Goal: Transaction & Acquisition: Purchase product/service

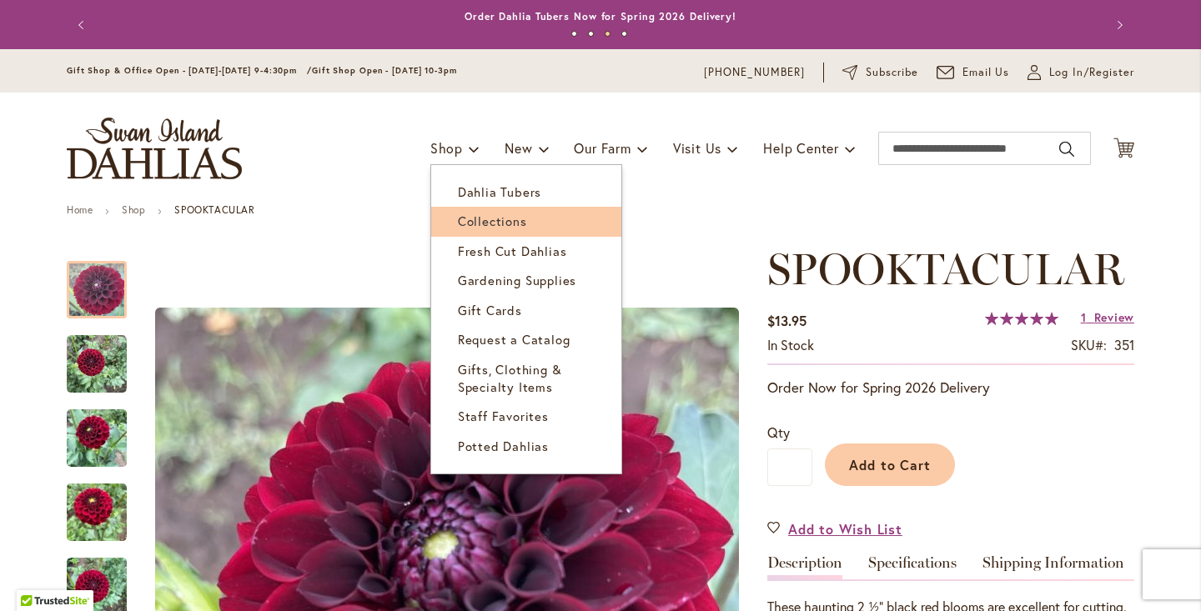
click at [510, 224] on span "Collections" at bounding box center [492, 221] width 69 height 17
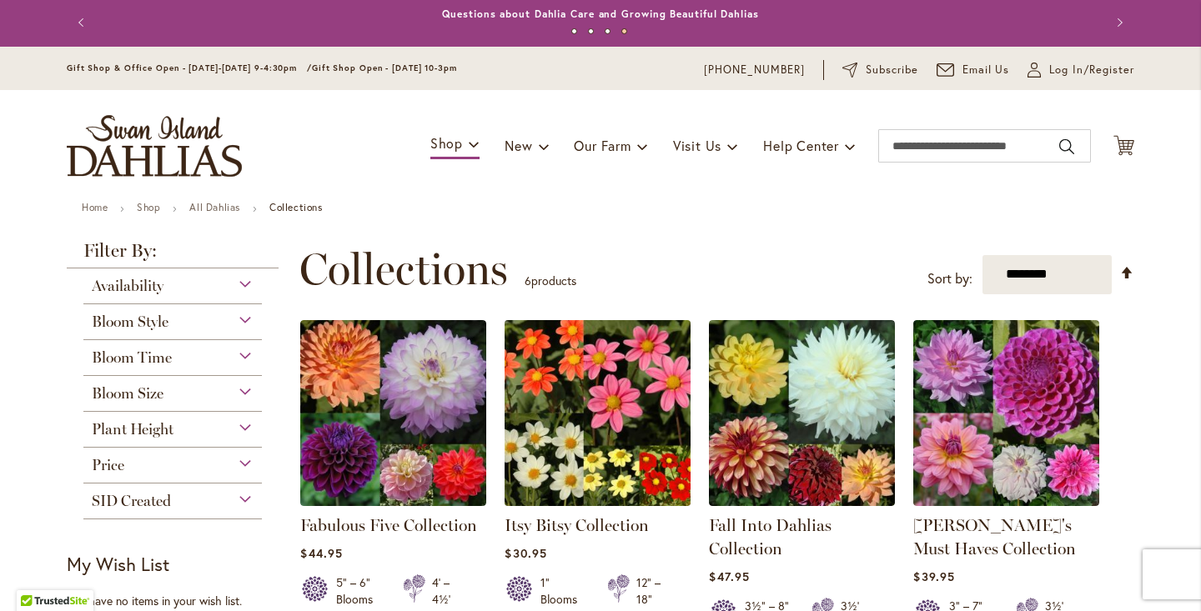
scroll to position [1, 0]
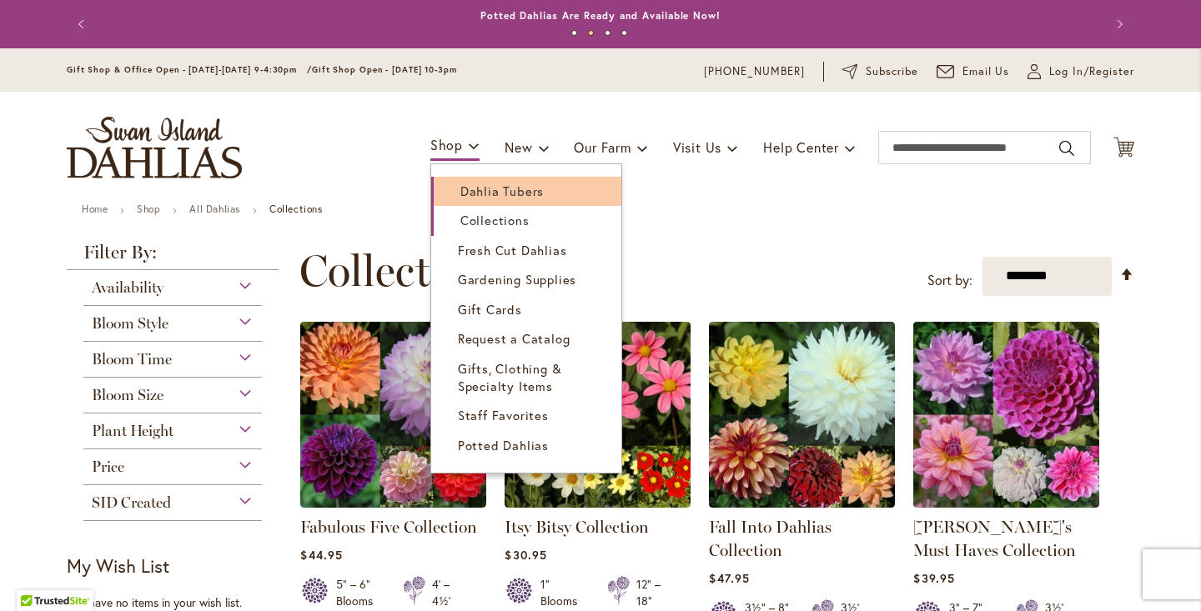
click at [507, 198] on span "Dahlia Tubers" at bounding box center [501, 191] width 83 height 17
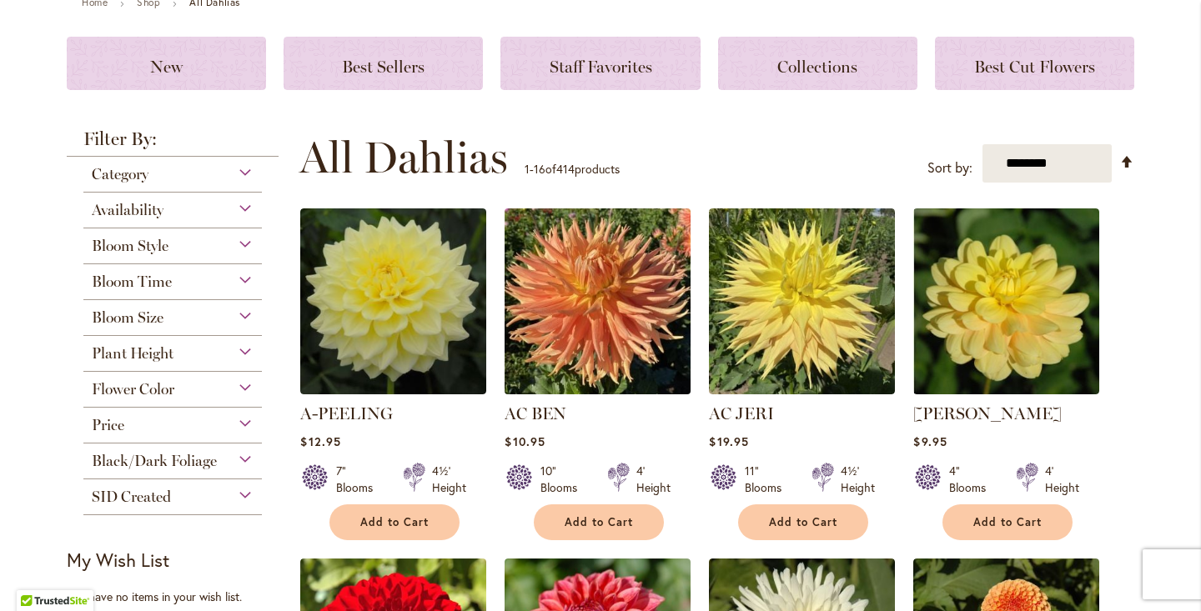
scroll to position [213, 0]
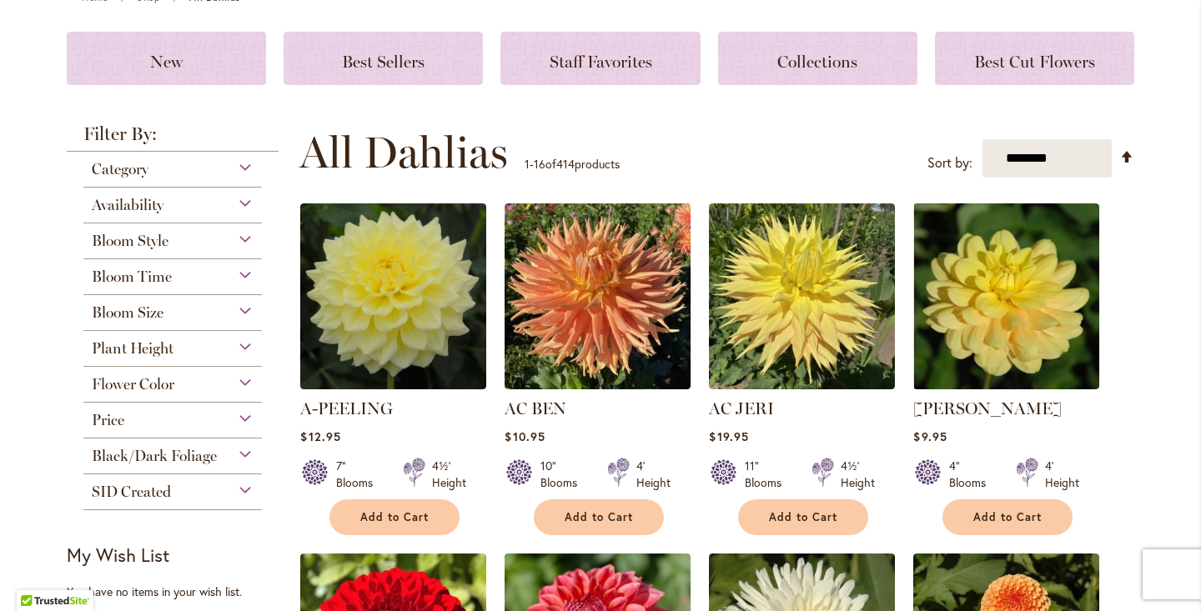
click at [244, 199] on div "Availability" at bounding box center [172, 201] width 178 height 27
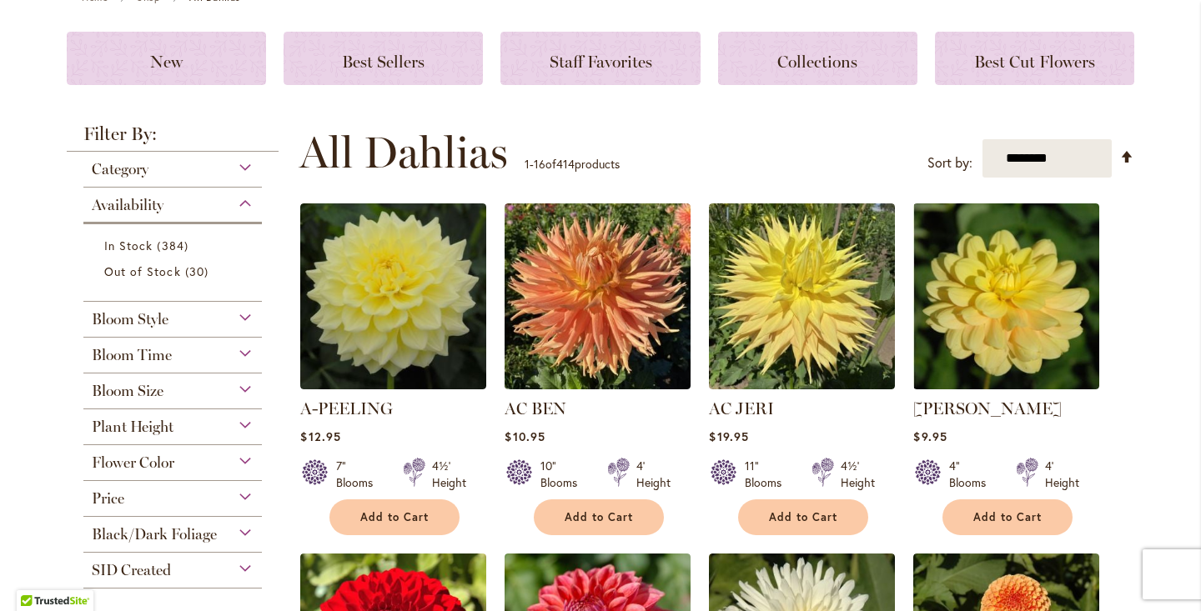
click at [249, 164] on div "Category" at bounding box center [172, 165] width 178 height 27
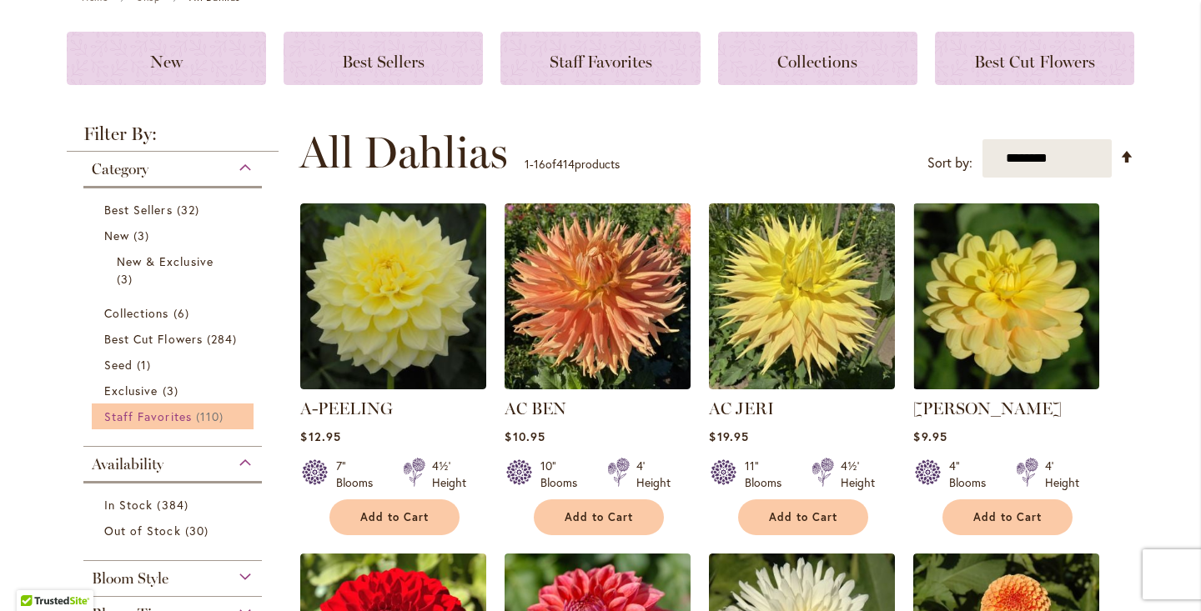
click at [200, 415] on span "110 items" at bounding box center [212, 417] width 32 height 18
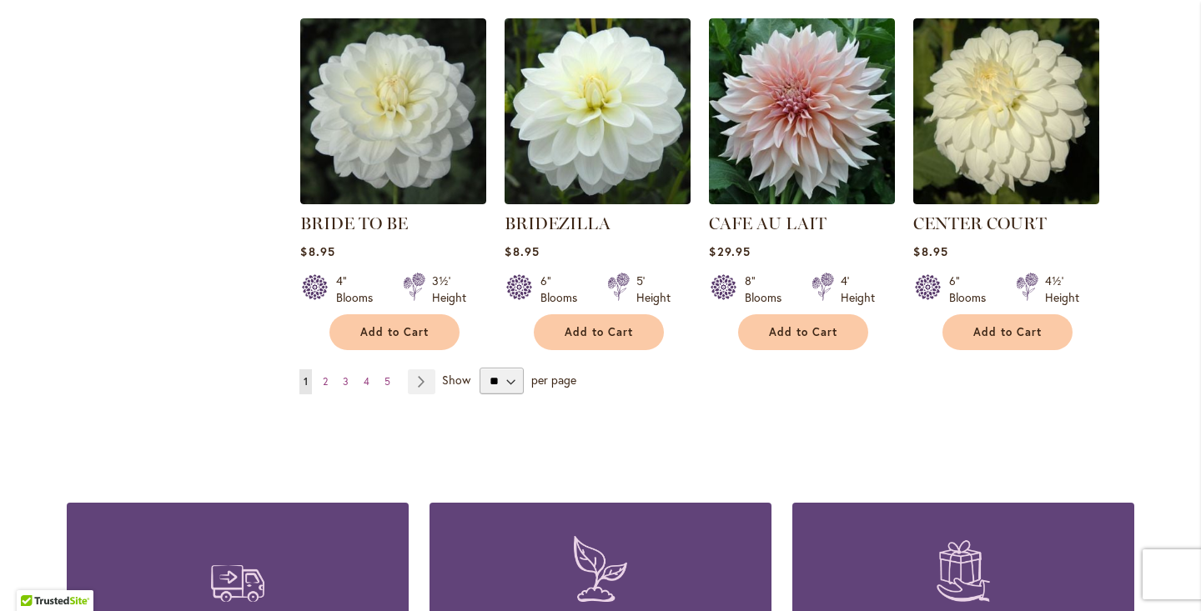
scroll to position [1460, 0]
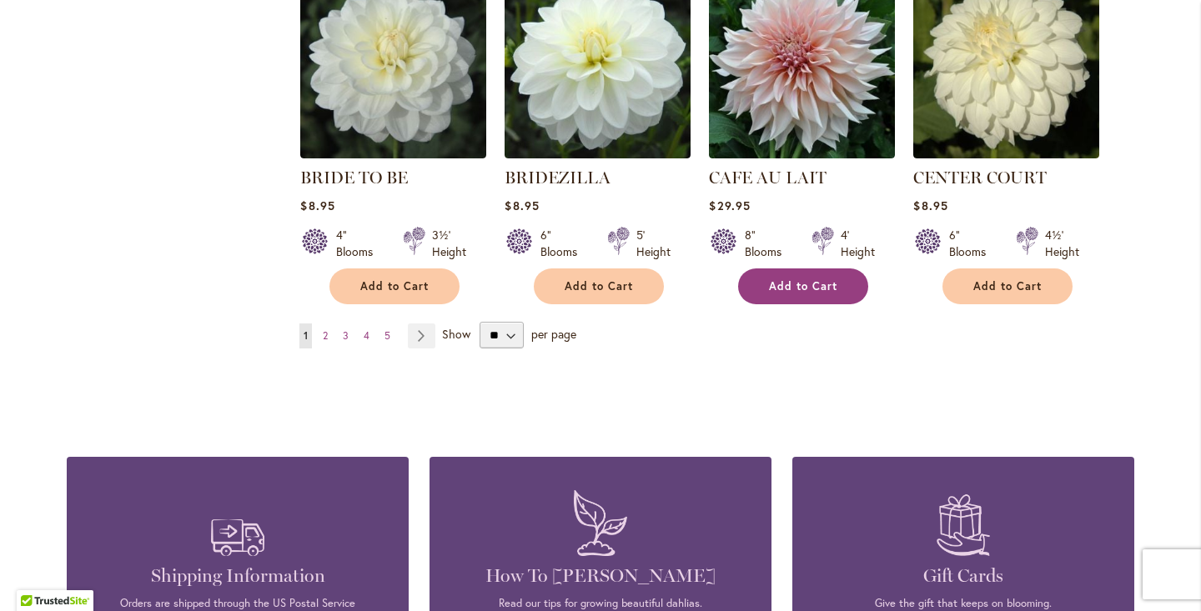
click at [792, 296] on button "Add to Cart" at bounding box center [803, 287] width 130 height 36
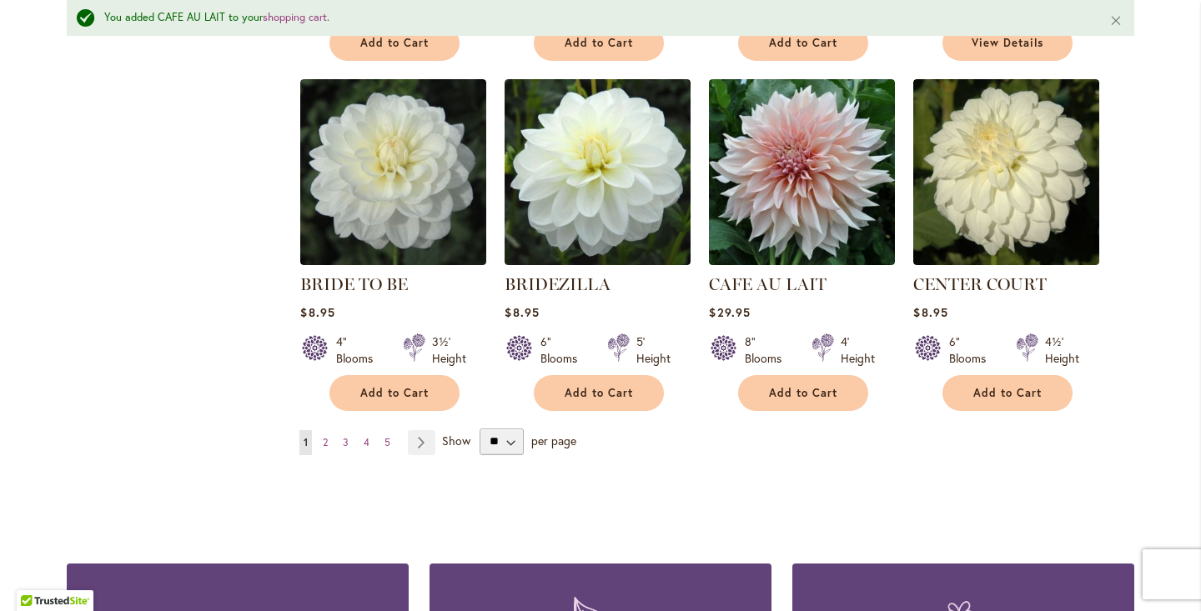
scroll to position [1395, 0]
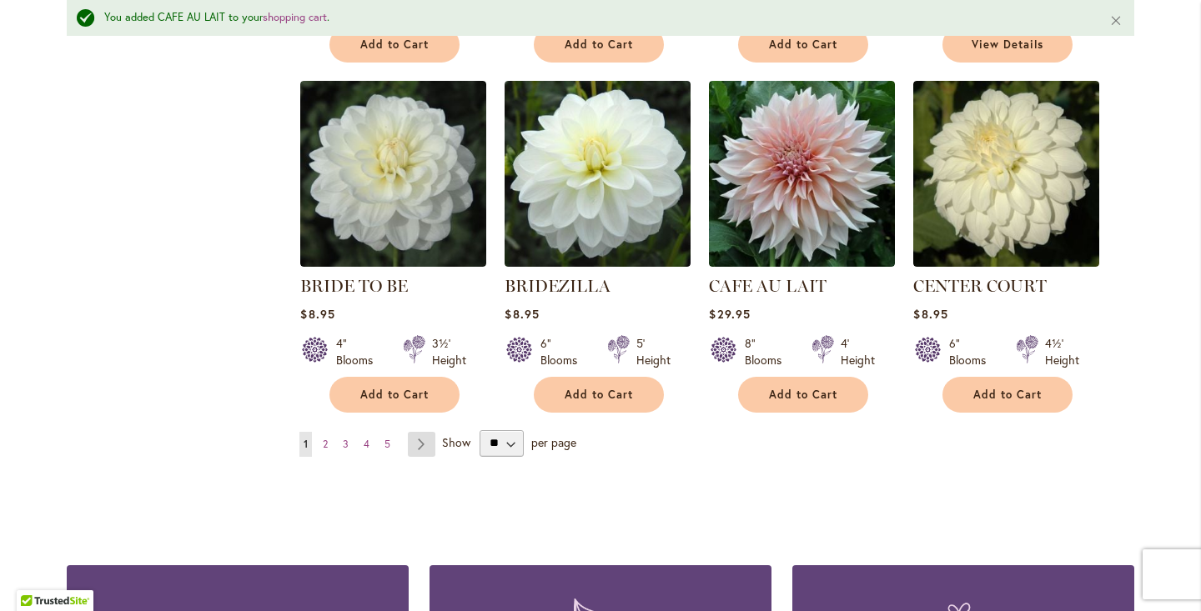
click at [424, 440] on link "Page Next" at bounding box center [422, 444] width 28 height 25
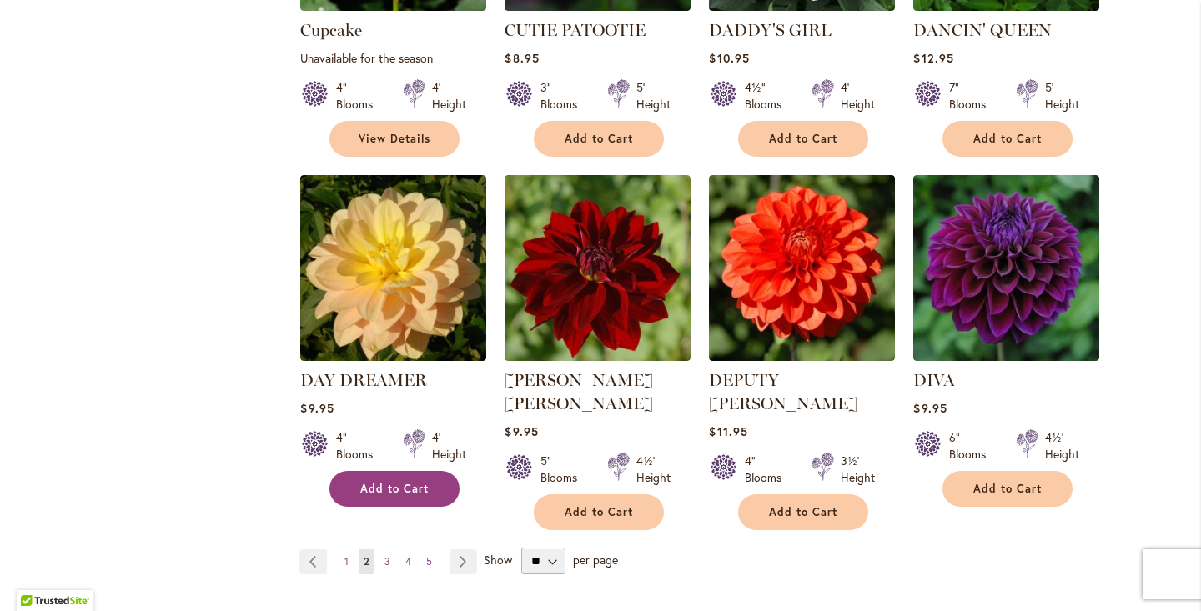
scroll to position [1305, 0]
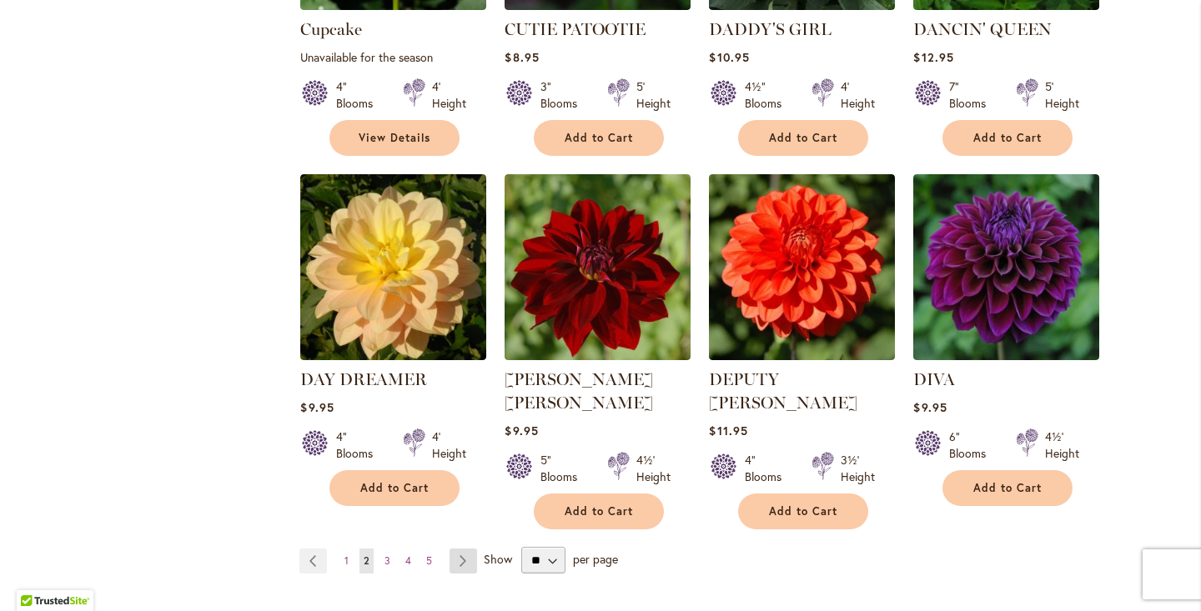
click at [465, 549] on link "Page Next" at bounding box center [464, 561] width 28 height 25
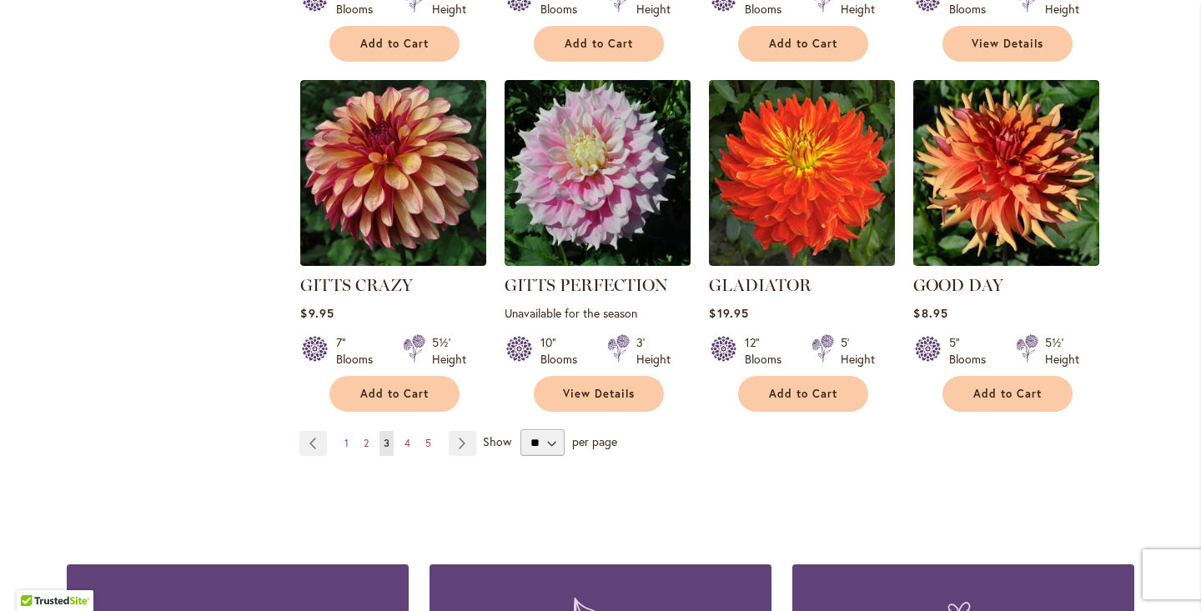
scroll to position [1379, 0]
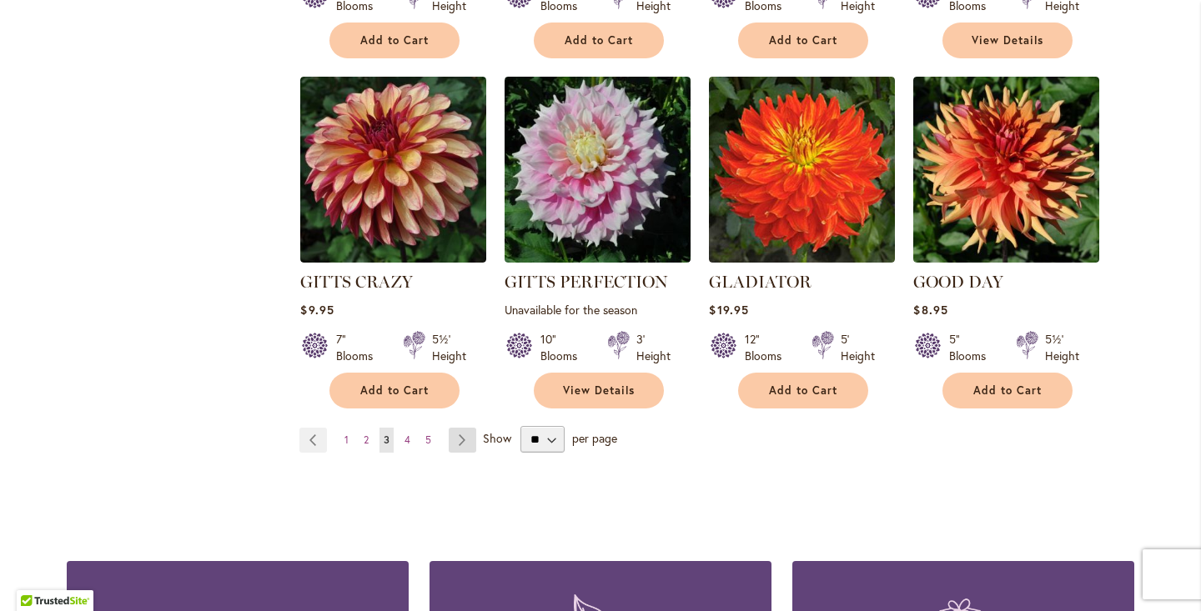
click at [449, 428] on link "Page Next" at bounding box center [463, 440] width 28 height 25
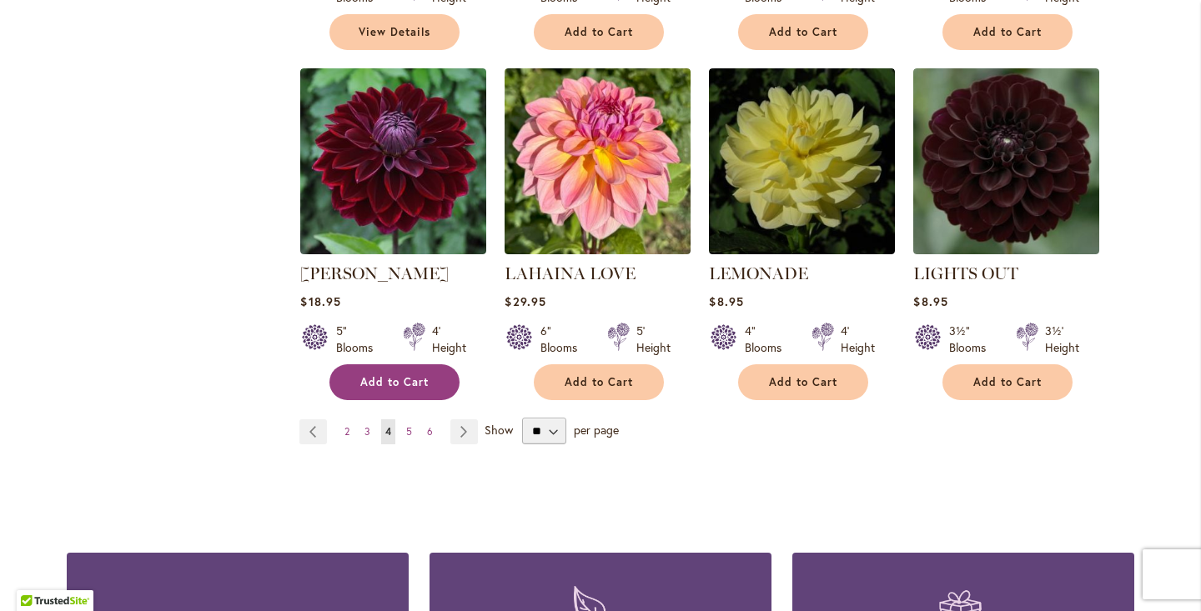
scroll to position [1417, 0]
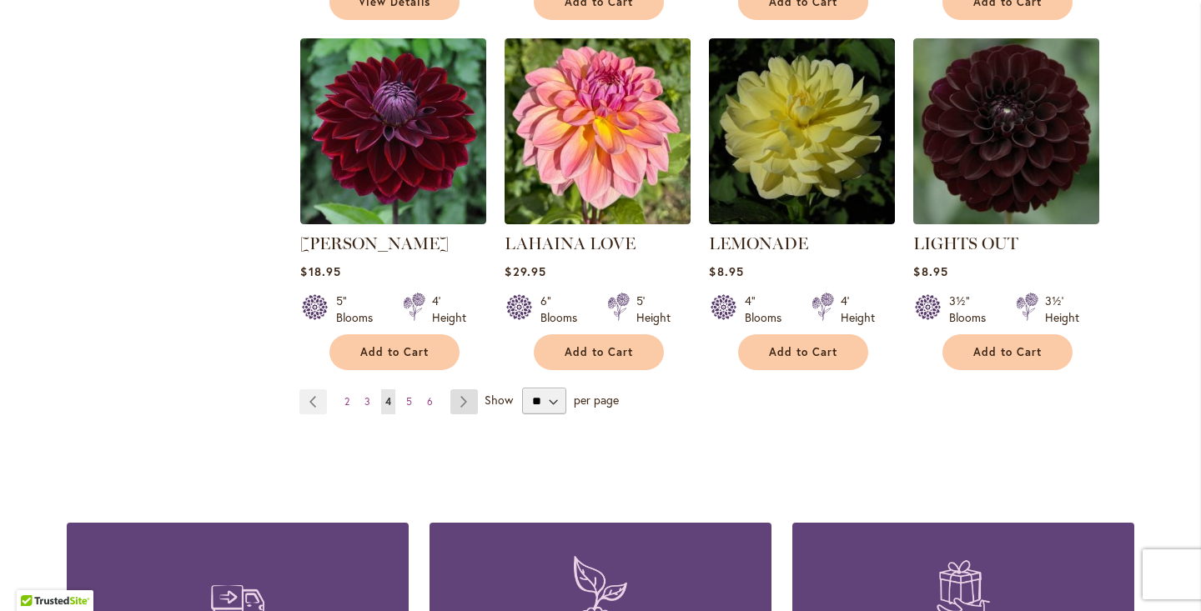
click at [463, 394] on link "Page Next" at bounding box center [464, 402] width 28 height 25
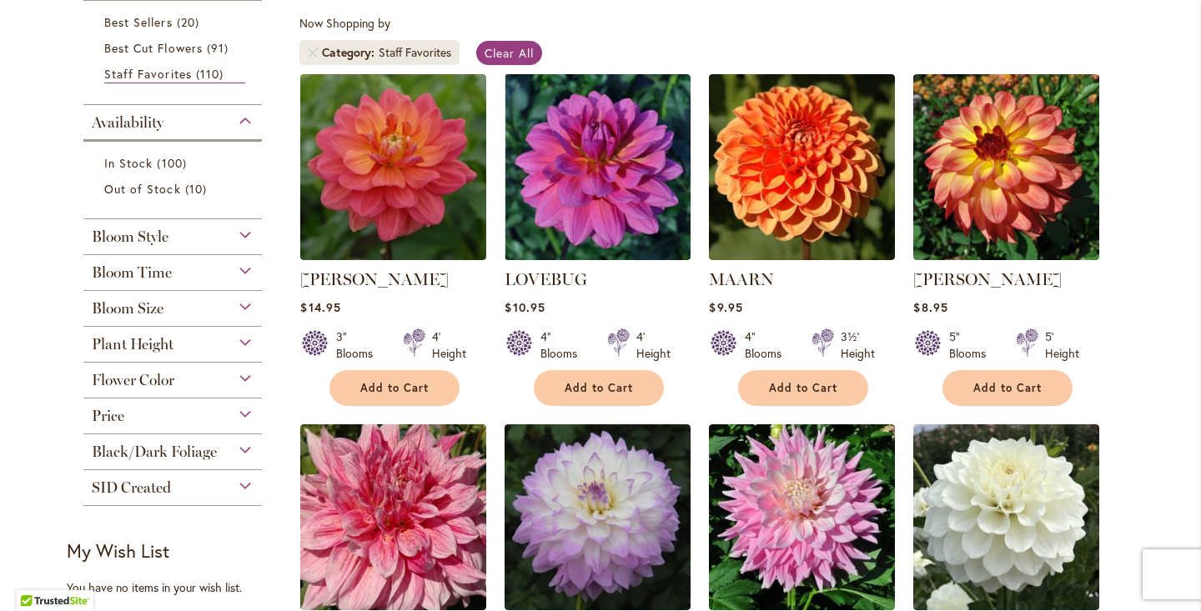
scroll to position [310, 0]
